Goal: Check status

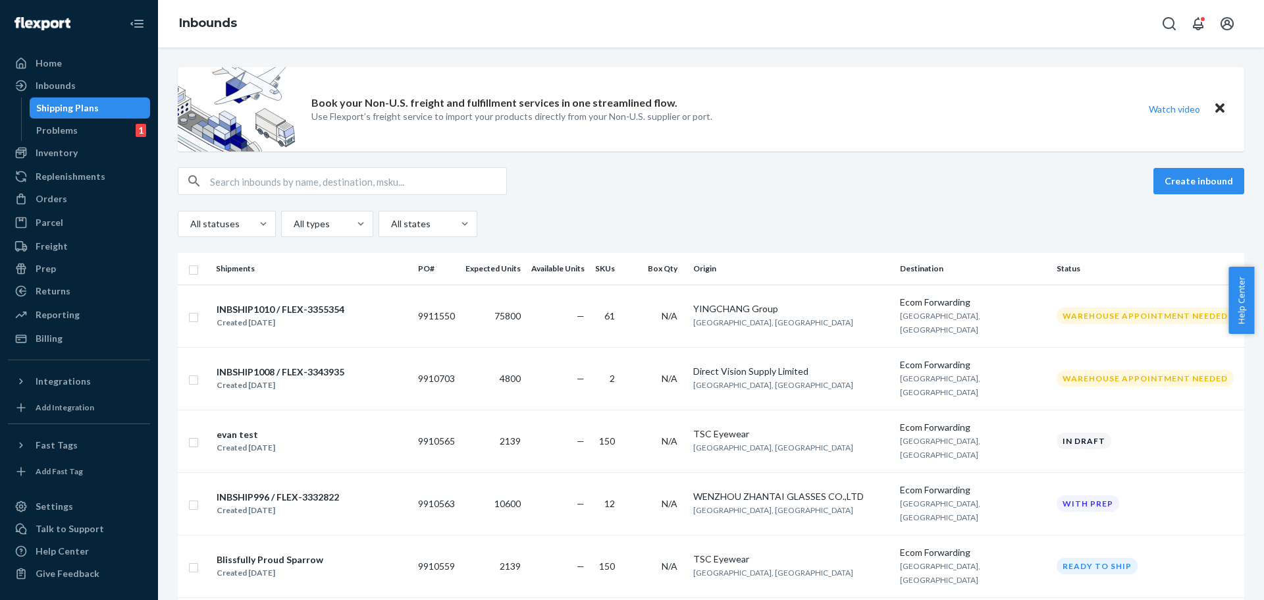
click at [290, 307] on div "INBSHIP1010 / FLEX-3355354" at bounding box center [281, 309] width 128 height 13
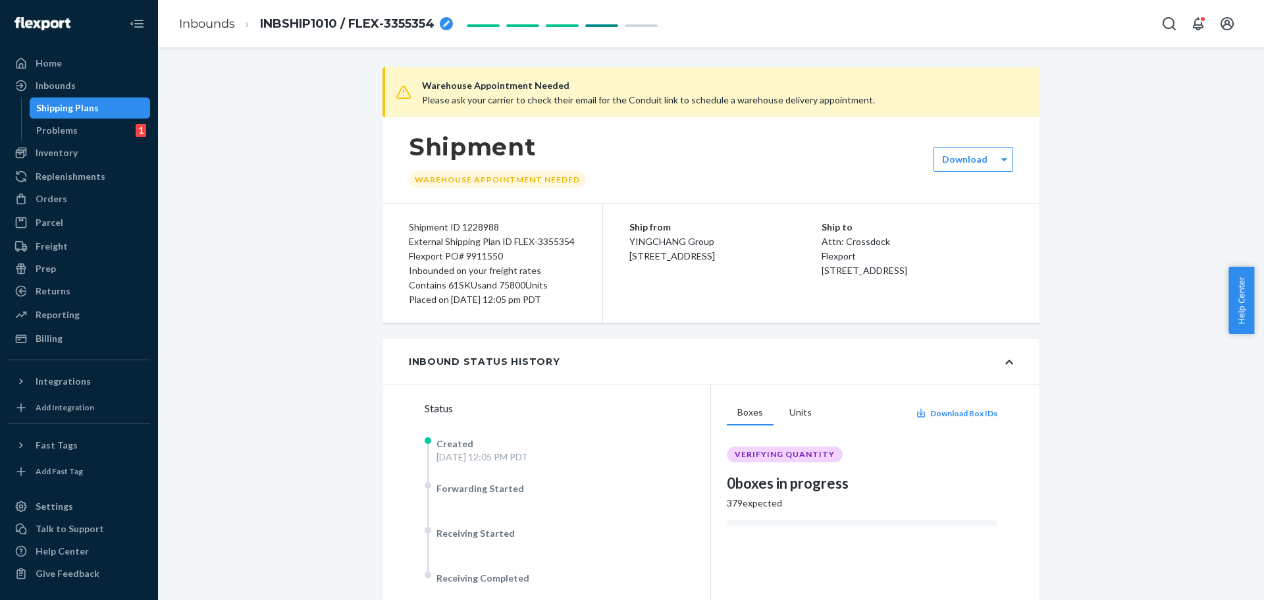
click at [716, 318] on div "Ship from YINGCHANG Group [STREET_ADDRESS] Ship to Attn: Crossdock Flexport [ST…" at bounding box center [821, 263] width 436 height 118
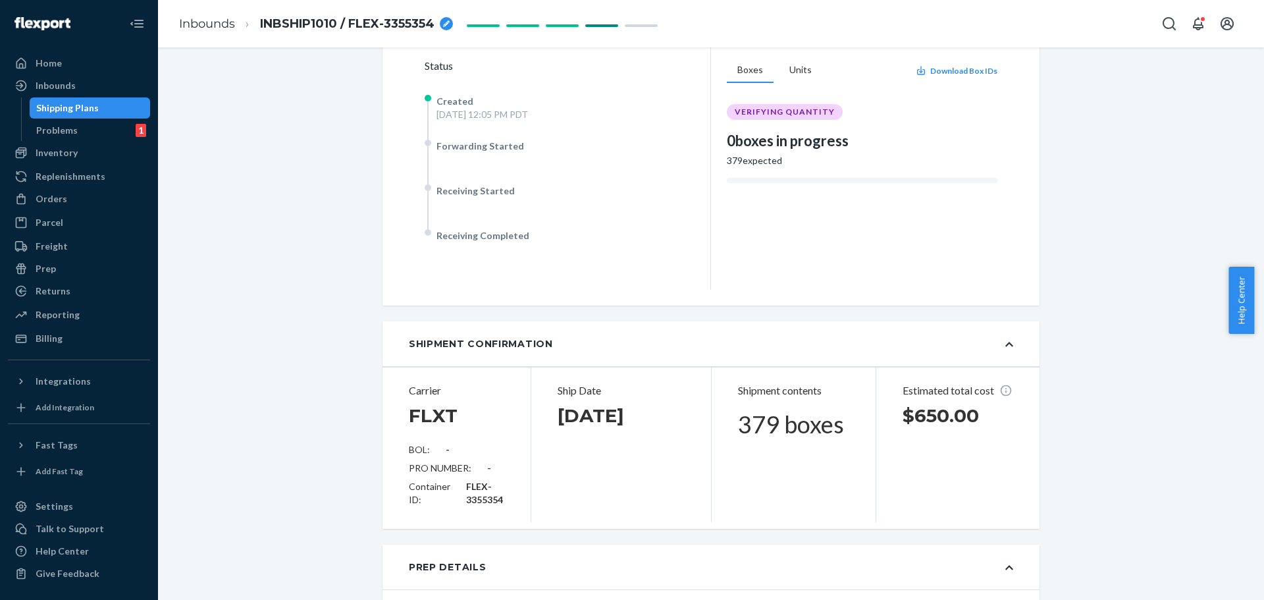
scroll to position [395, 0]
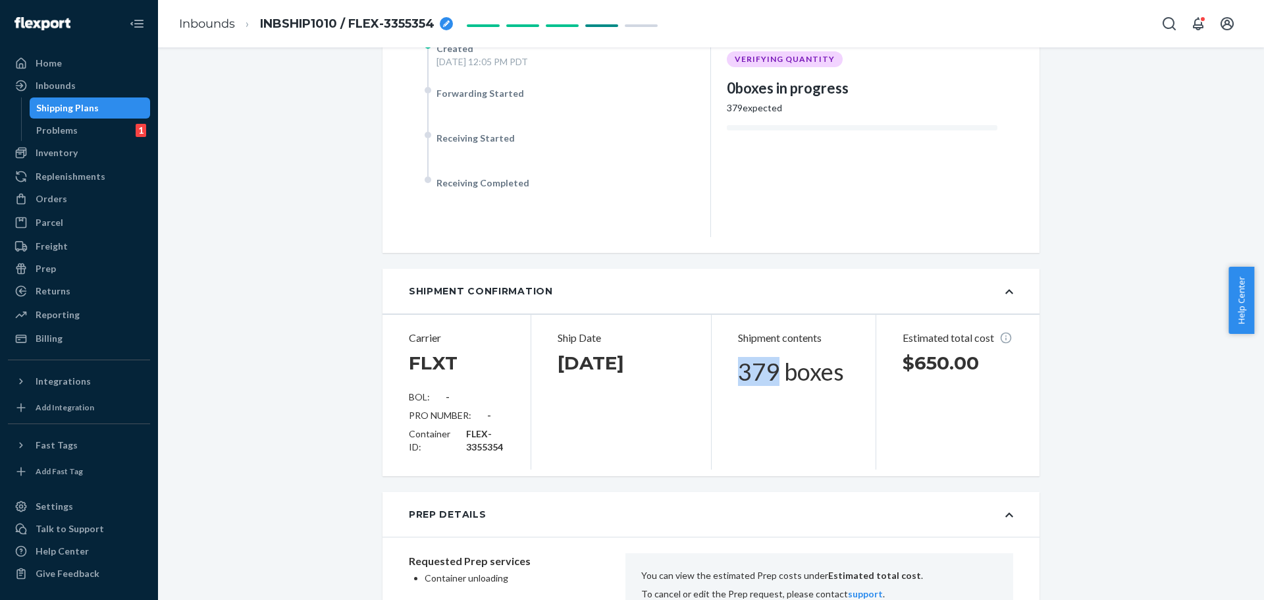
drag, startPoint x: 736, startPoint y: 374, endPoint x: 764, endPoint y: 376, distance: 27.7
click at [764, 376] on h1 "379 boxes" at bounding box center [793, 372] width 111 height 26
copy h1 "379"
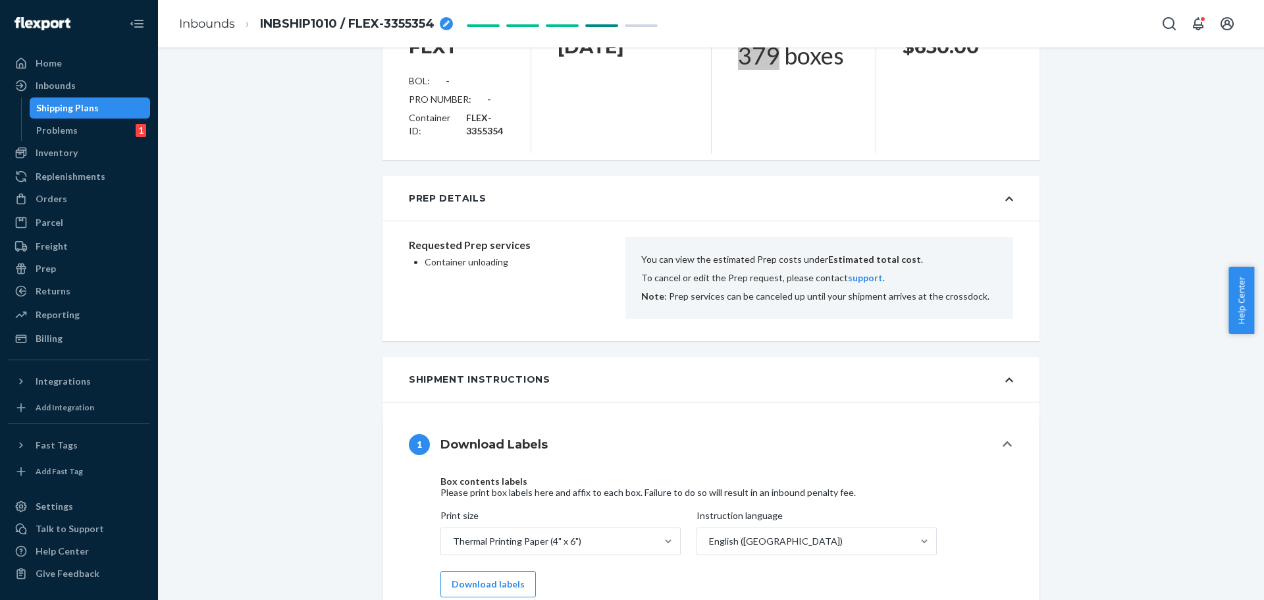
scroll to position [790, 0]
